Goal: Task Accomplishment & Management: Complete application form

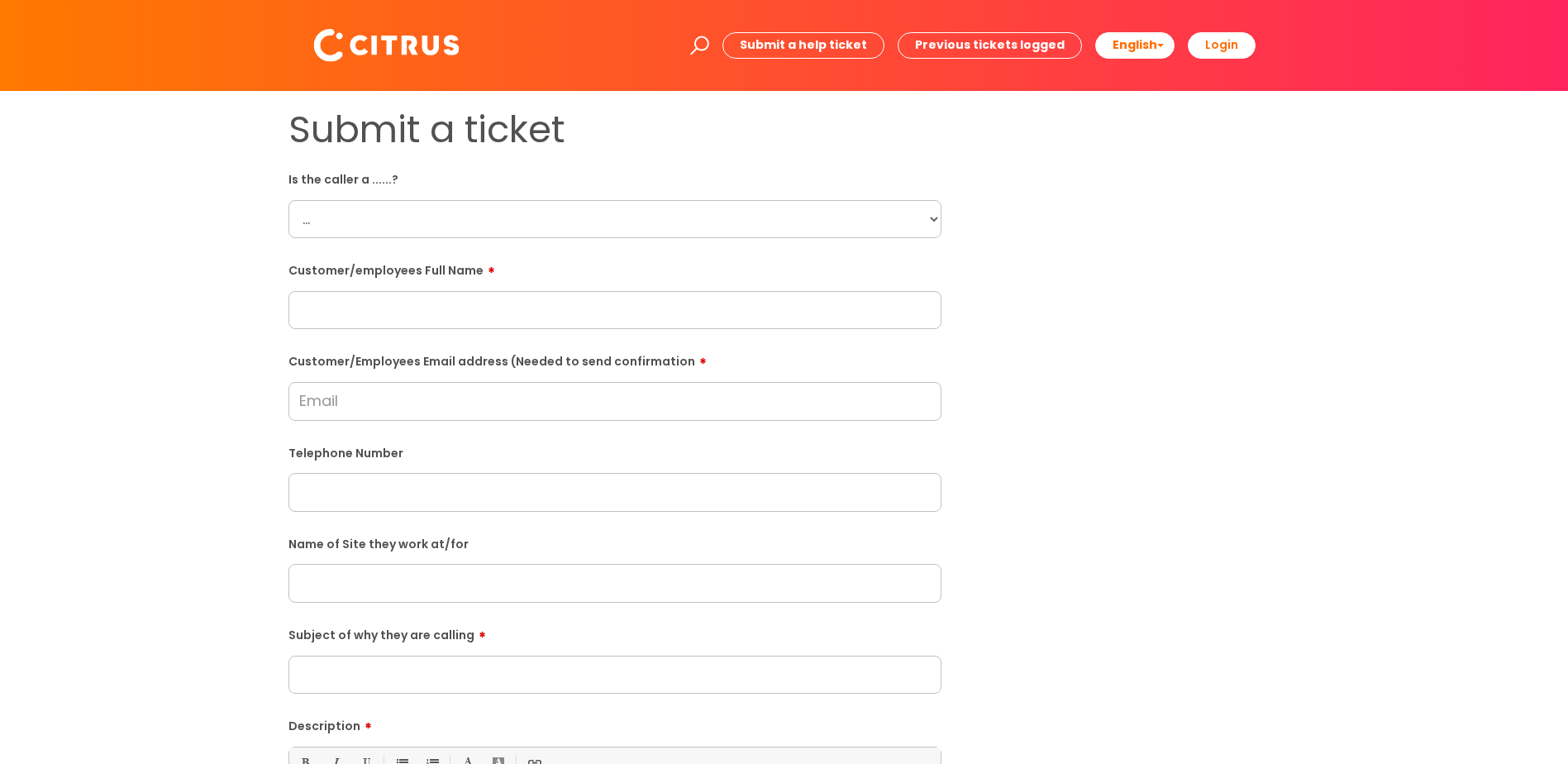
click at [932, 220] on select "... Citrus Customer Citrus Employee [DEMOGRAPHIC_DATA] Supplier" at bounding box center [615, 219] width 653 height 38
select select "Citrus Employee"
click at [288, 200] on select "... Citrus Customer Citrus Employee [DEMOGRAPHIC_DATA] Supplier" at bounding box center [615, 219] width 653 height 38
click at [358, 315] on input "text" at bounding box center [615, 310] width 653 height 38
paste input "[PERSON_NAME]"
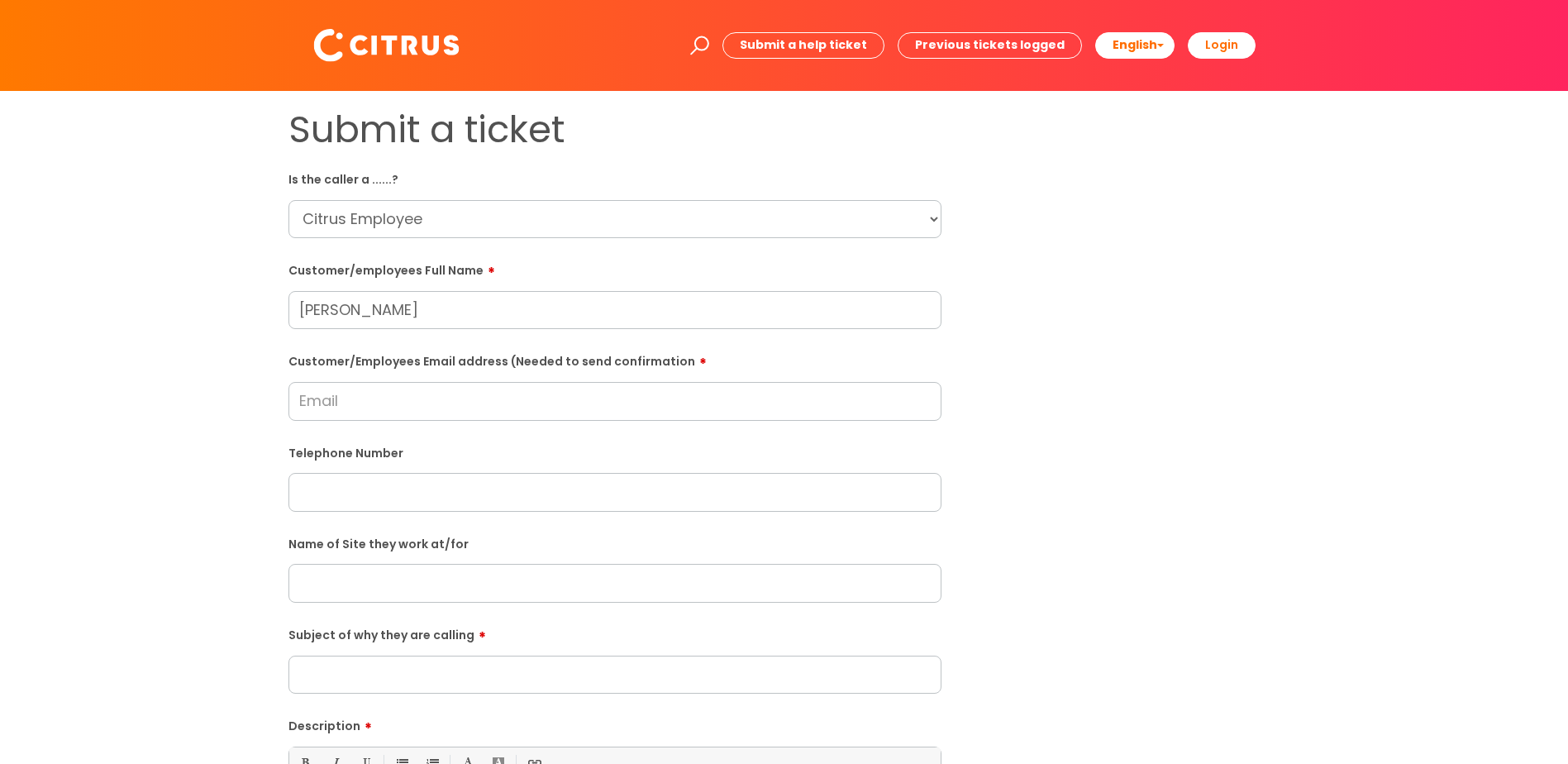
type input "[PERSON_NAME]"
click at [350, 406] on input "Customer/Employees Email address (Needed to send confirmation" at bounding box center [615, 401] width 653 height 38
type input "[DOMAIN_NAME][EMAIL_ADDRESS][DOMAIN_NAME]"
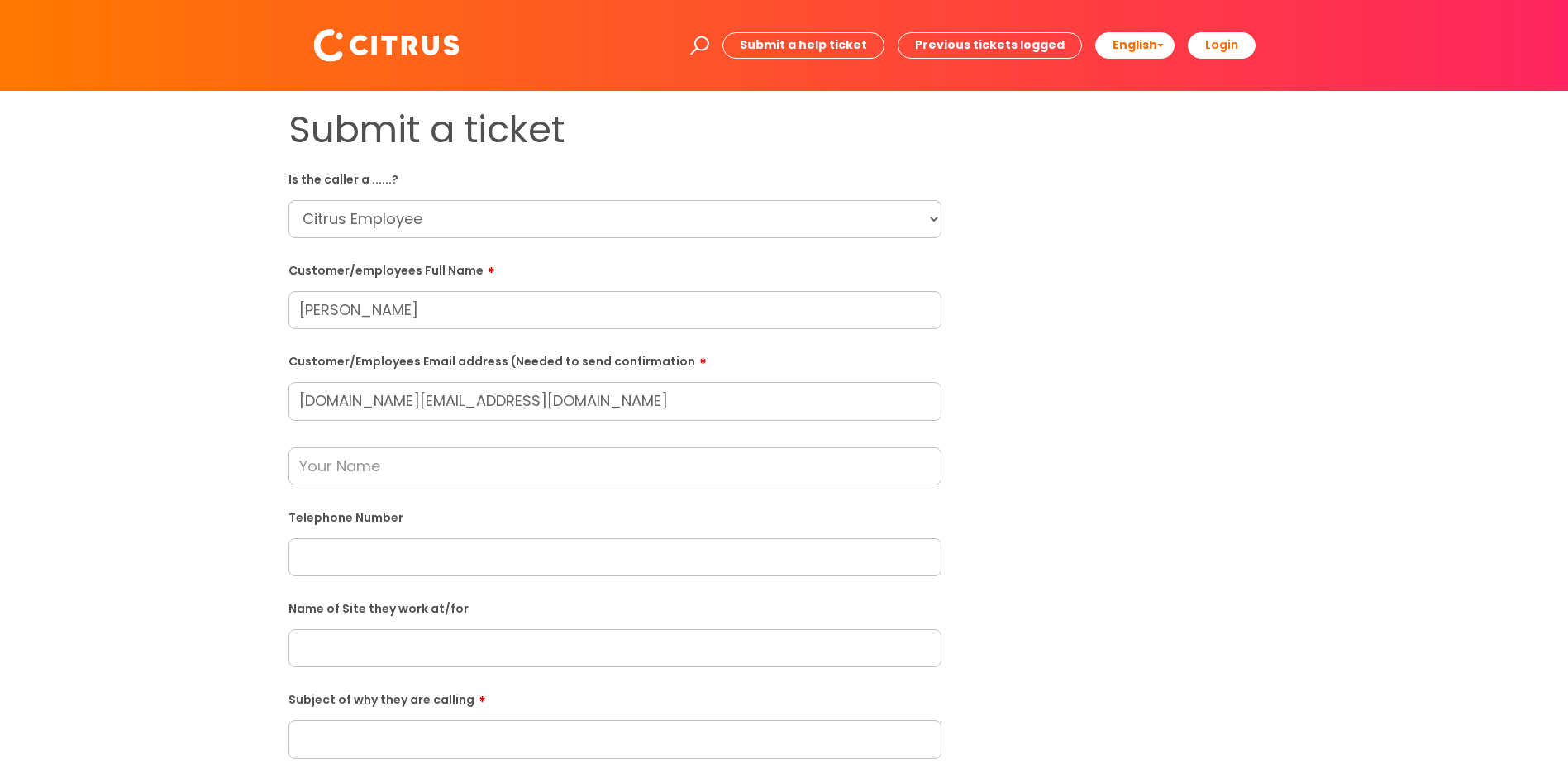
click at [328, 552] on input "text" at bounding box center [615, 557] width 653 height 38
paste input "07591174857"
type input "07591174857"
click at [333, 470] on input "text" at bounding box center [615, 466] width 653 height 38
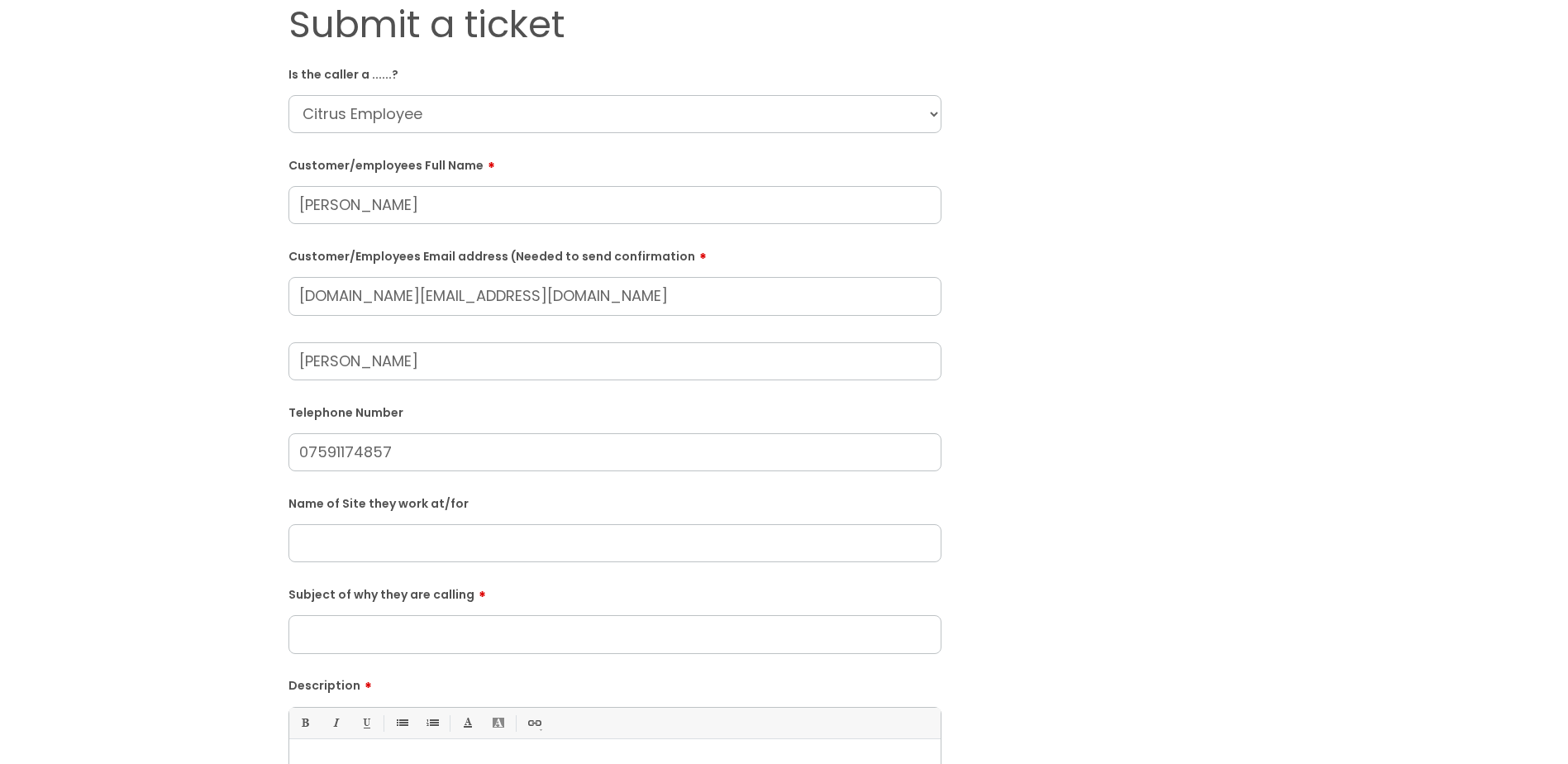
scroll to position [165, 0]
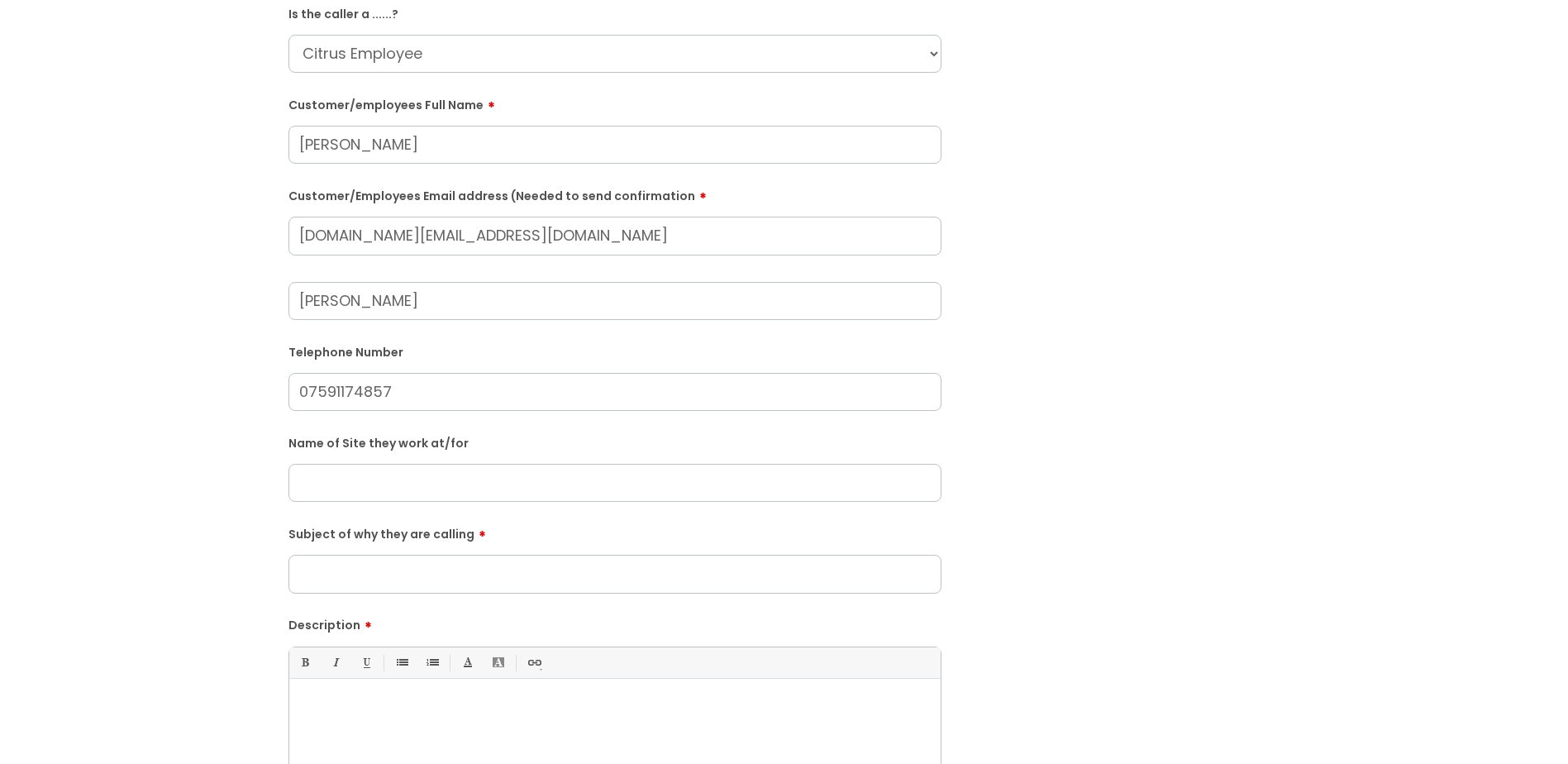
type input "[PERSON_NAME]"
click at [324, 485] on input "text" at bounding box center [615, 482] width 653 height 38
click at [356, 479] on input "Druids head" at bounding box center [615, 482] width 653 height 38
type input "Druids Head"
click at [351, 577] on input "Subject of why they are calling" at bounding box center [615, 574] width 653 height 38
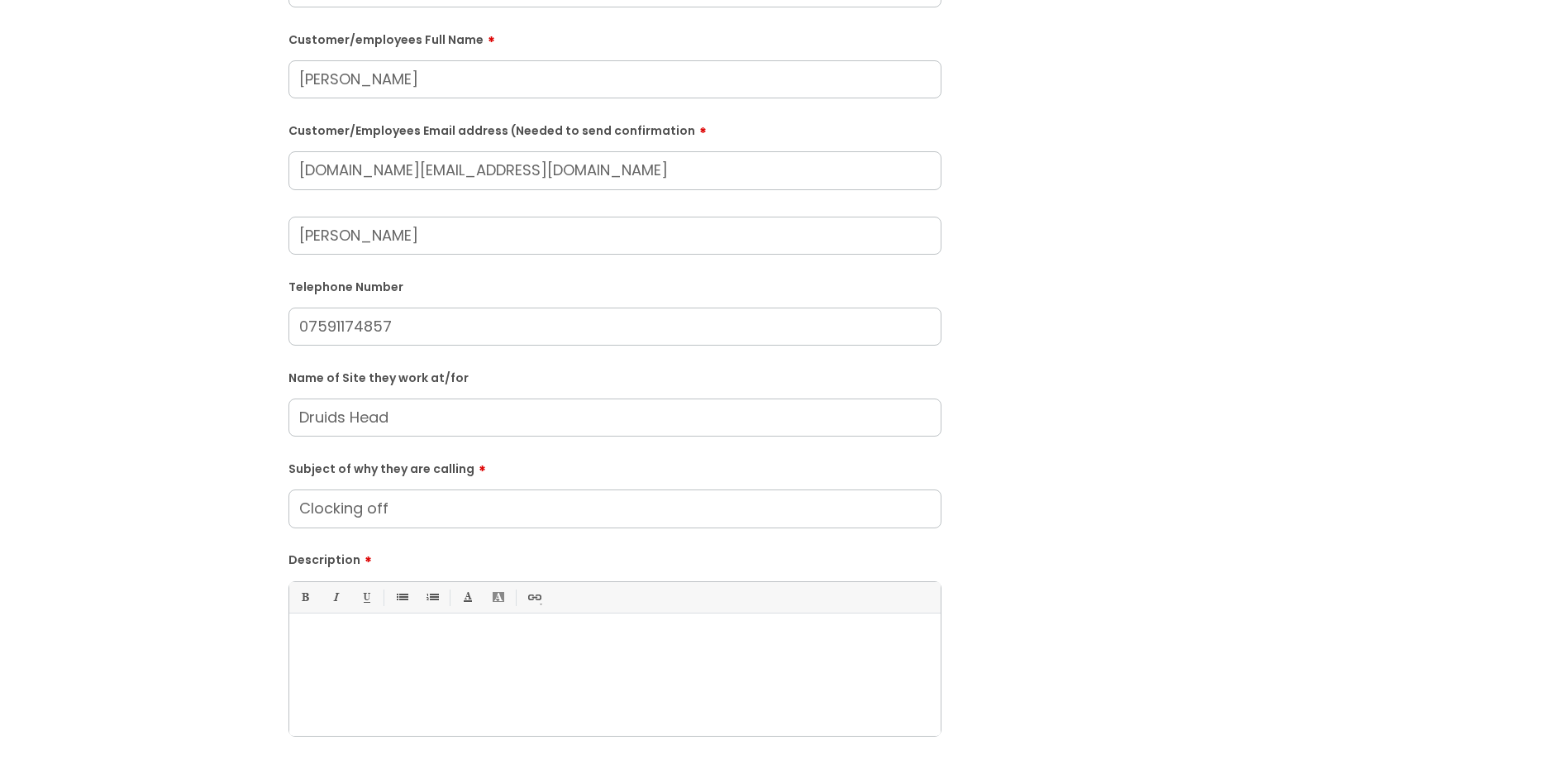
scroll to position [331, 0]
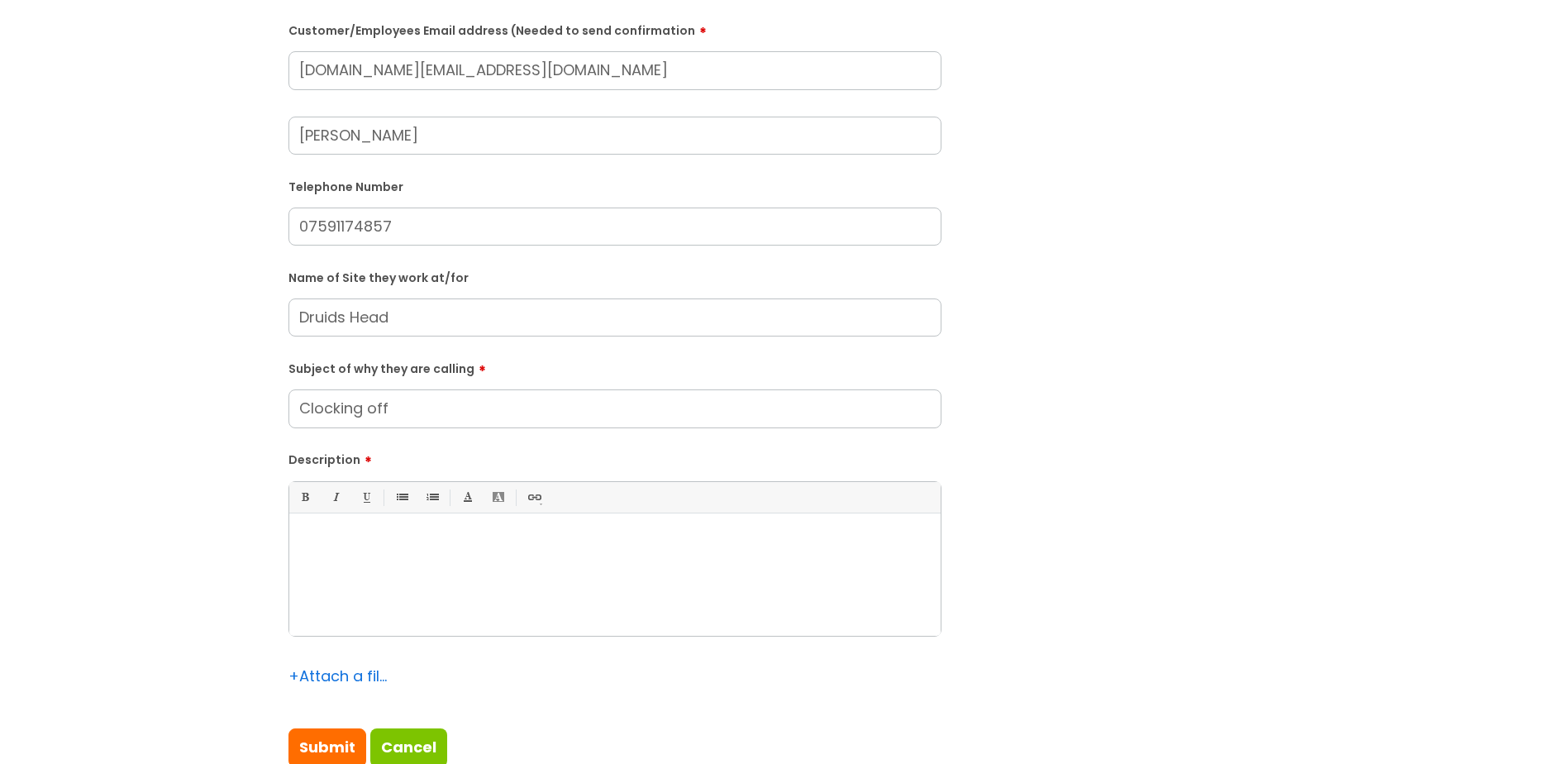
type input "Clocking off"
click at [357, 551] on div at bounding box center [615, 579] width 652 height 114
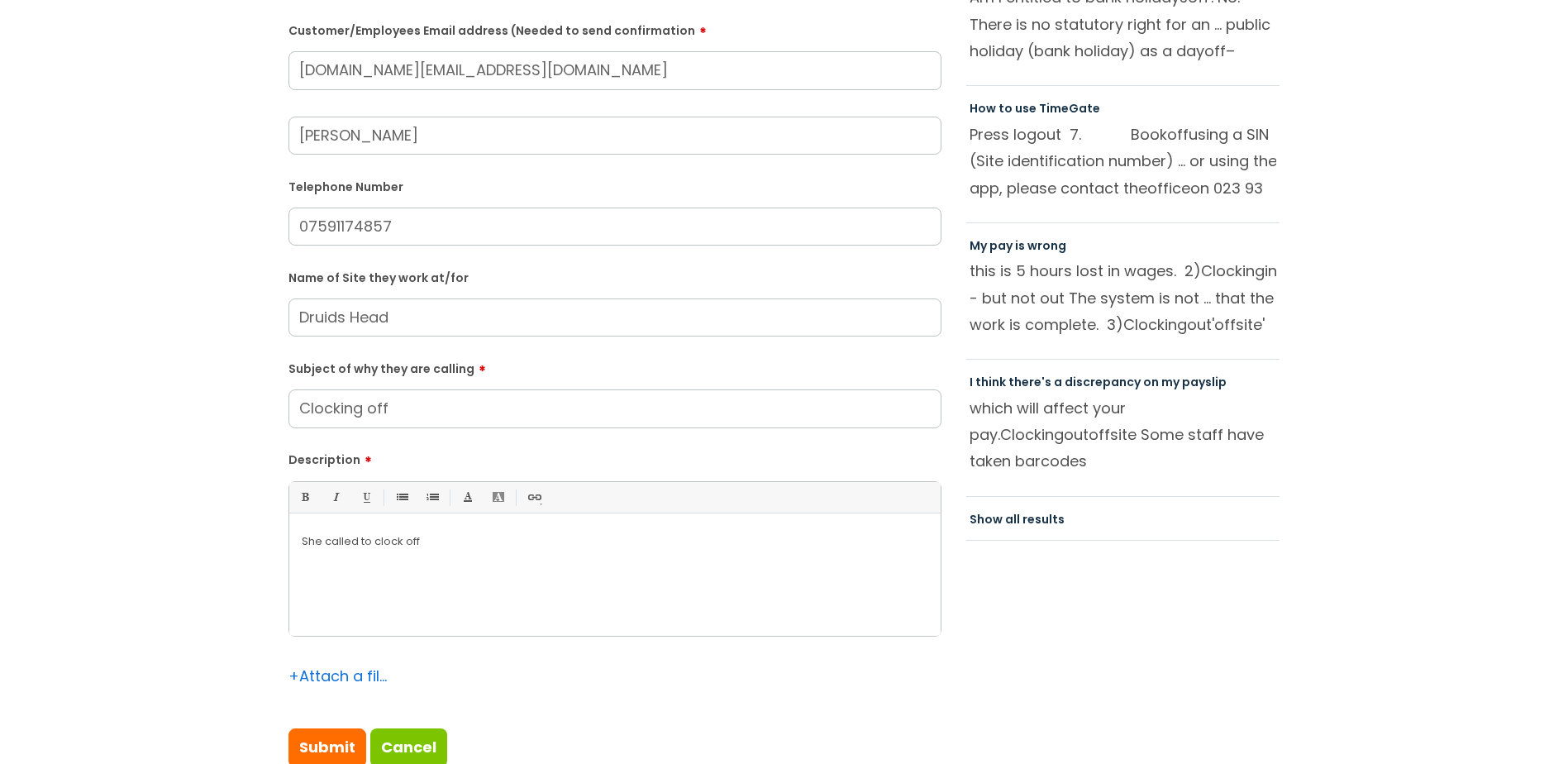
scroll to position [495, 0]
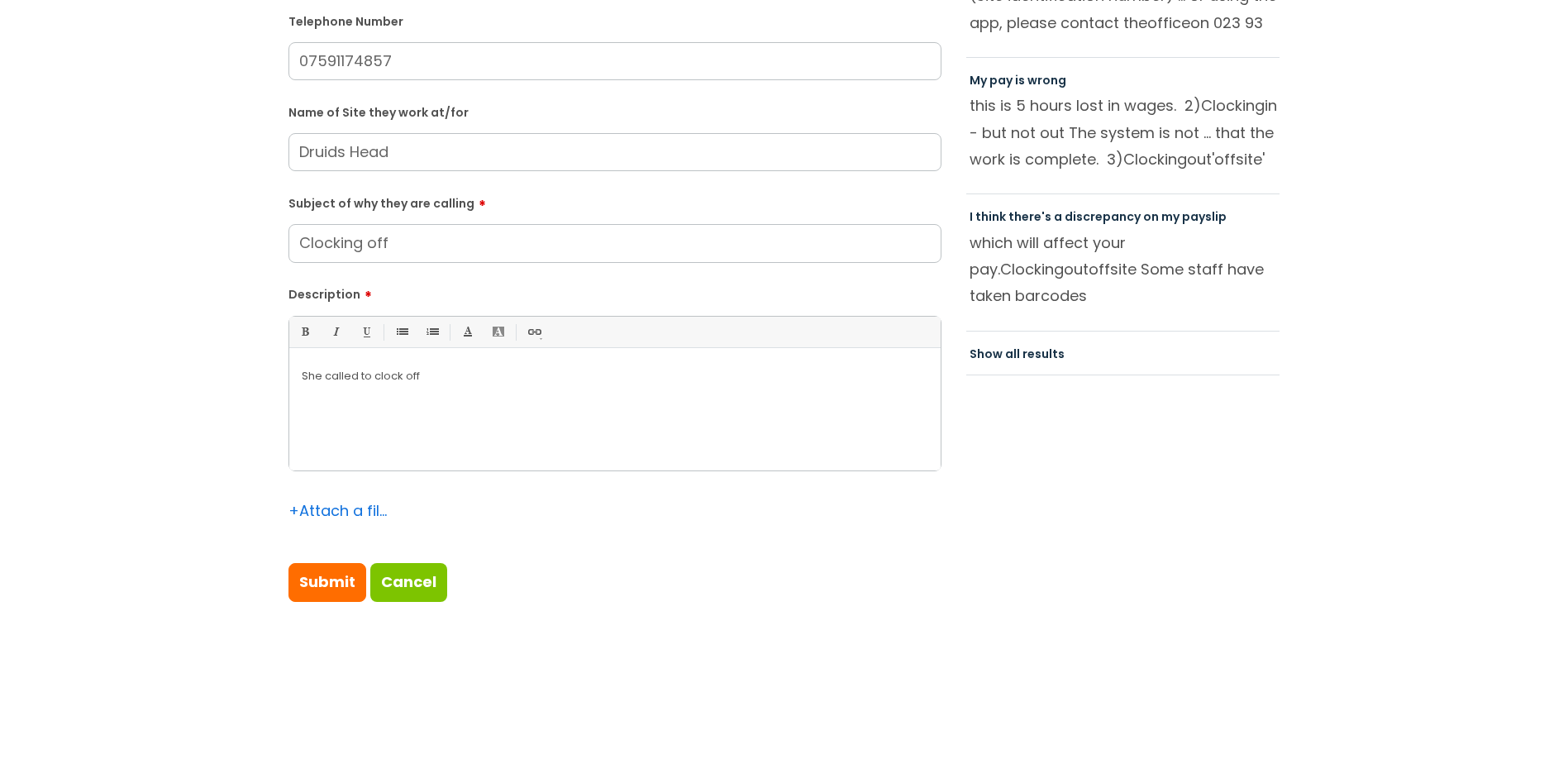
click at [425, 380] on p "She called to clock off" at bounding box center [615, 376] width 627 height 15
click at [347, 581] on input "Submit" at bounding box center [327, 582] width 78 height 38
type input "Please Wait..."
